Goal: Task Accomplishment & Management: Complete application form

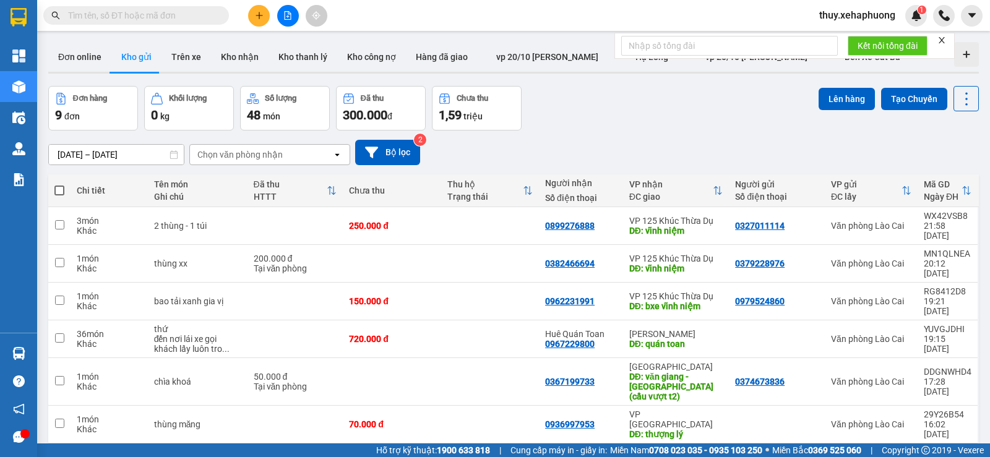
scroll to position [57, 0]
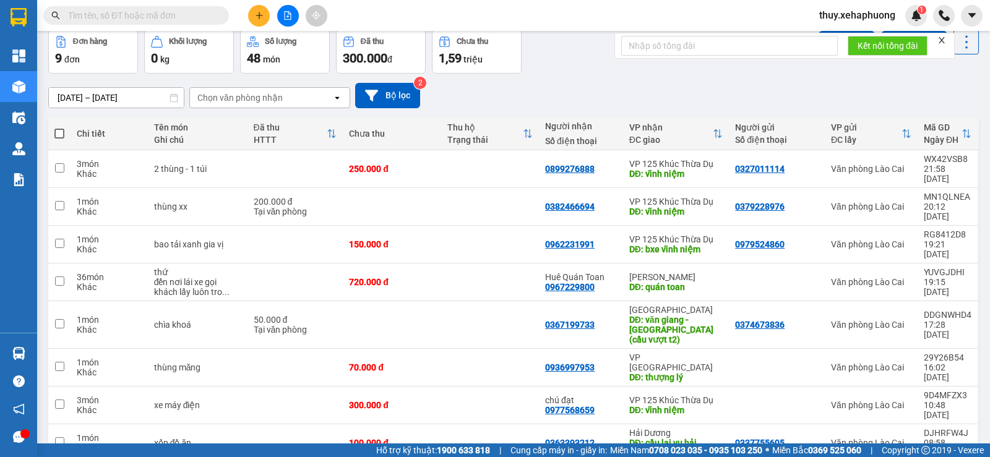
click at [260, 15] on icon "plus" at bounding box center [259, 15] width 9 height 9
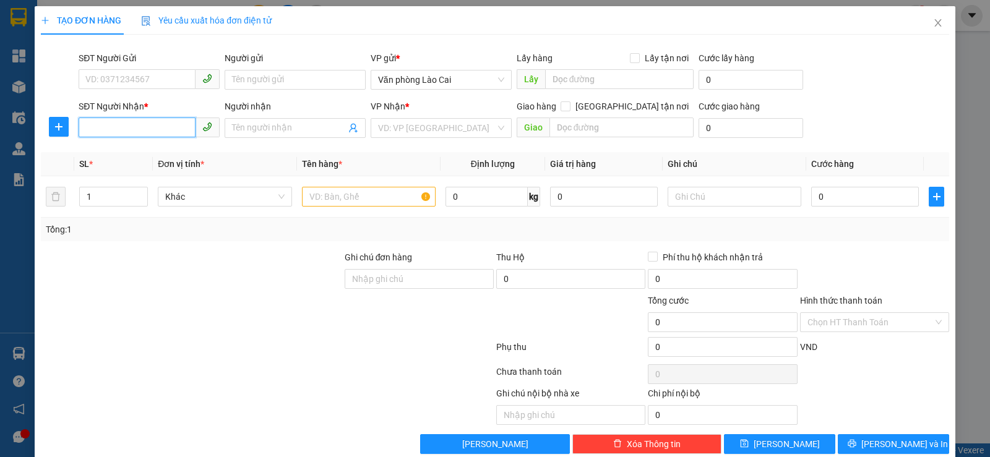
click at [131, 129] on input "SĐT Người Nhận *" at bounding box center [137, 128] width 117 height 20
click at [100, 79] on input "SĐT Người Gửi" at bounding box center [137, 79] width 117 height 20
click at [114, 77] on input "SĐT Người Gửi" at bounding box center [137, 79] width 117 height 20
type input "0978042348"
click at [123, 127] on input "SĐT Người Nhận *" at bounding box center [137, 128] width 117 height 20
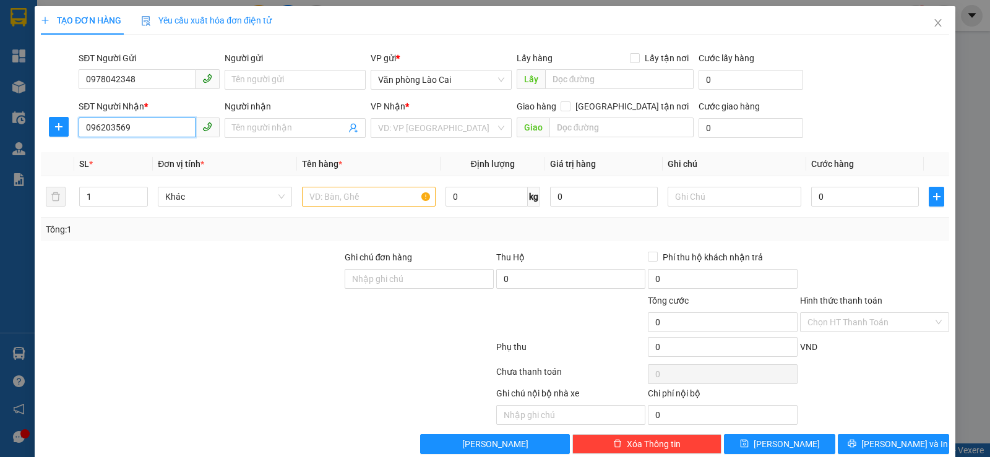
type input "0962035695"
click at [123, 157] on div "0962035695" at bounding box center [147, 153] width 125 height 14
type input "ga dụ nghĩa"
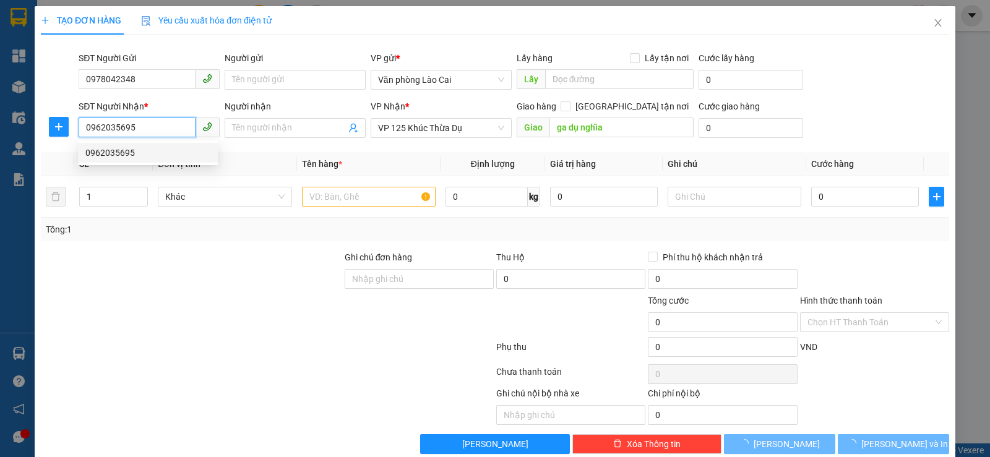
type input "200.000"
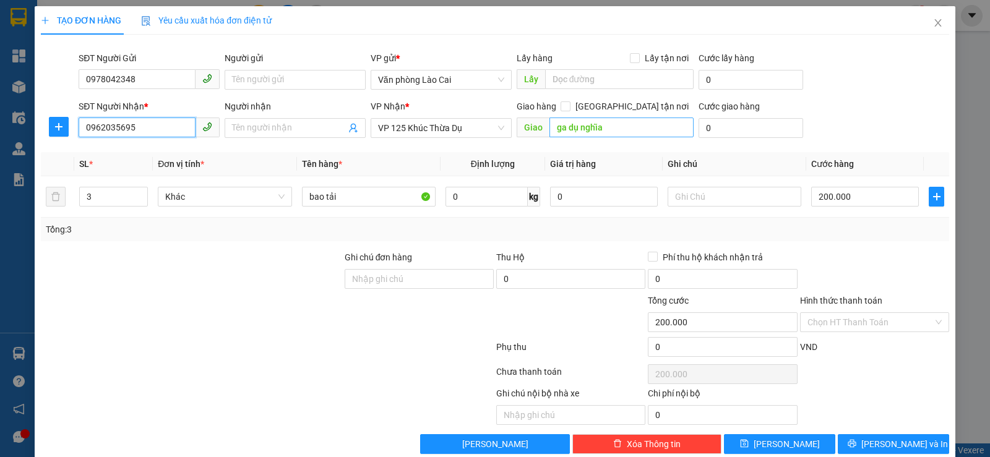
type input "0962035695"
click at [626, 124] on input "ga dụ nghĩa" at bounding box center [622, 128] width 145 height 20
type input "cây xăng chợ hỗ"
drag, startPoint x: 115, startPoint y: 191, endPoint x: 0, endPoint y: 218, distance: 118.3
click at [0, 218] on div "TẠO ĐƠN HÀNG Yêu cầu xuất hóa đơn điện tử Transit Pickup Surcharge Ids Transit …" at bounding box center [495, 228] width 990 height 457
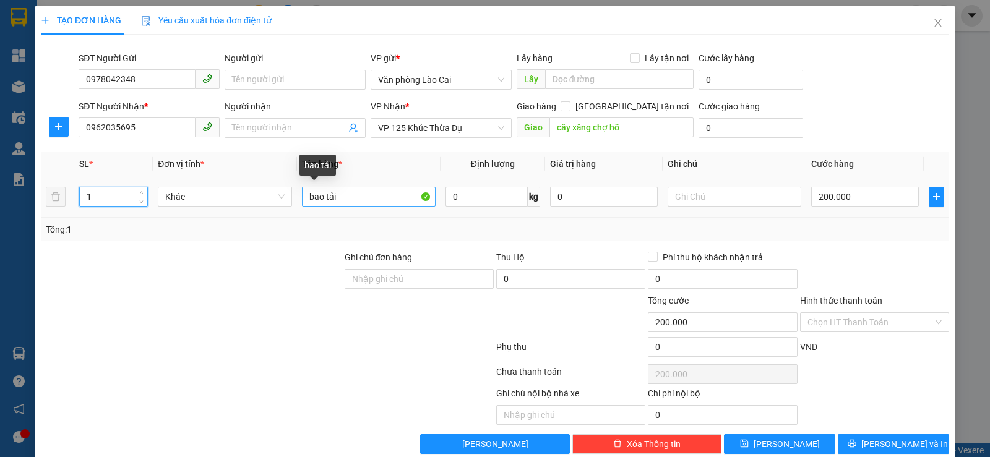
type input "1"
drag, startPoint x: 337, startPoint y: 192, endPoint x: 113, endPoint y: 206, distance: 223.8
click at [124, 204] on tr "1 Khác bao tải 0 kg 0 200.000" at bounding box center [495, 196] width 908 height 41
type input "thùng"
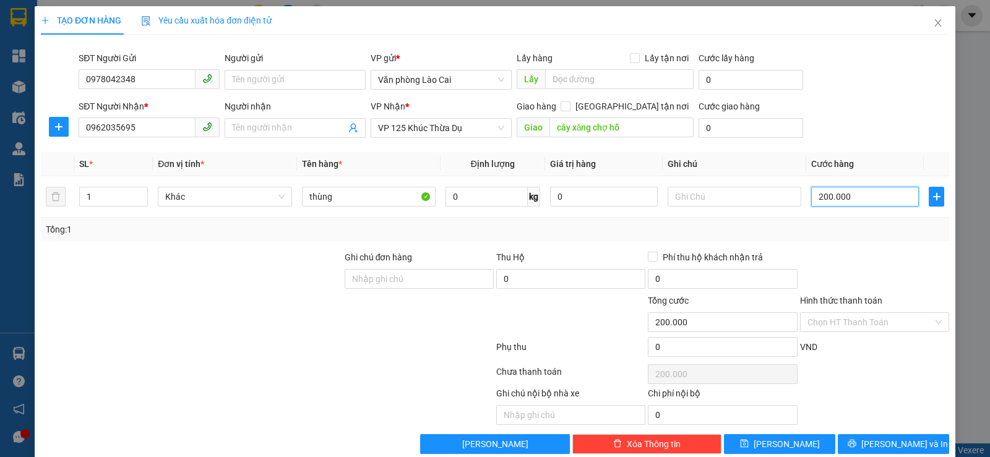
type input "0"
type input "08"
type input "8"
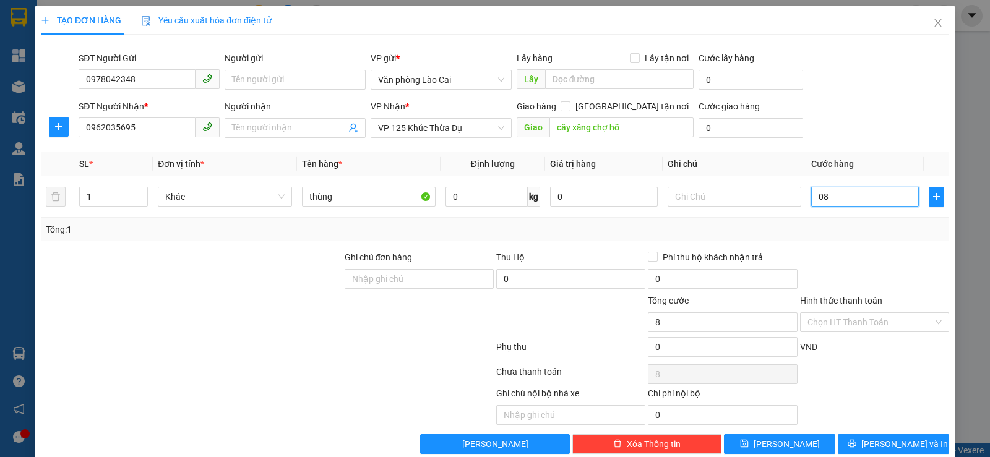
type input "0"
type input "80"
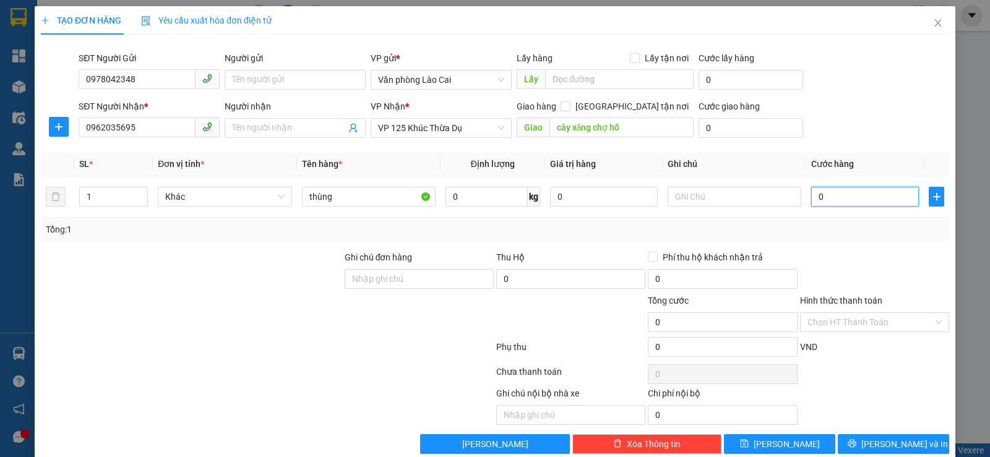
type input "80"
type input "800"
type input "8.000"
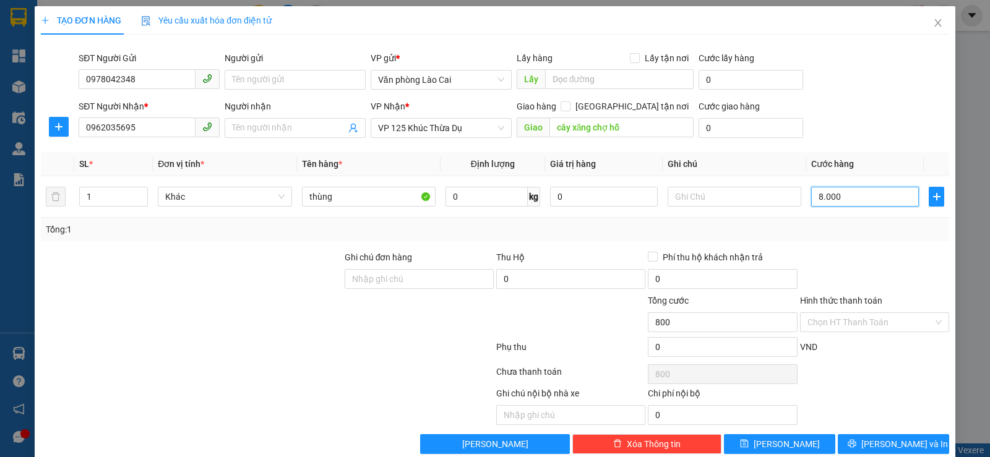
type input "8.000"
type input "80.000"
click at [873, 256] on div at bounding box center [875, 272] width 152 height 43
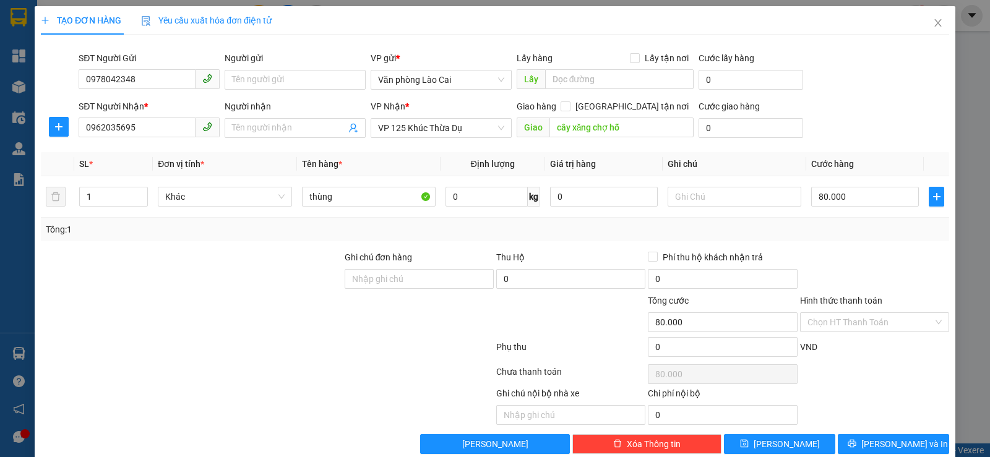
click at [863, 433] on div "Transit Pickup Surcharge Ids Transit Deliver Surcharge Ids Transit Deliver Surc…" at bounding box center [495, 250] width 908 height 410
click at [856, 439] on icon "printer" at bounding box center [852, 443] width 9 height 9
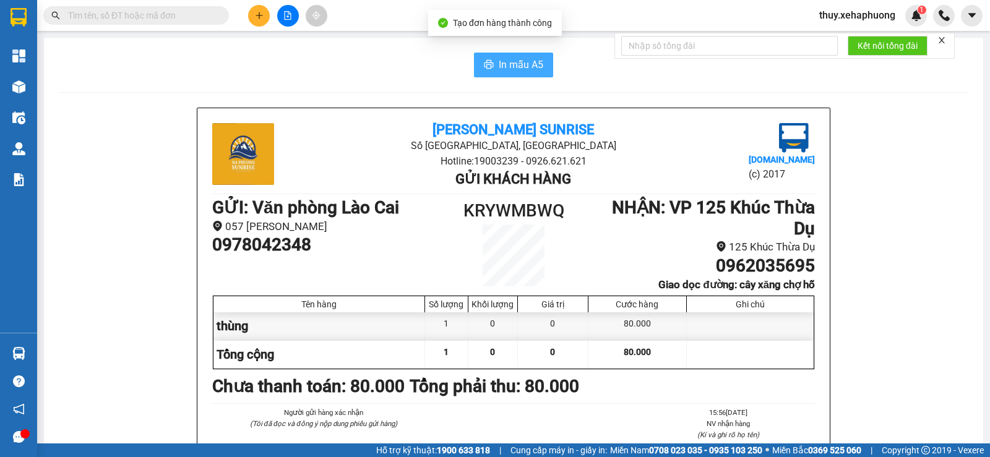
click at [502, 69] on span "In mẫu A5" at bounding box center [521, 64] width 45 height 15
